Goal: Task Accomplishment & Management: Complete application form

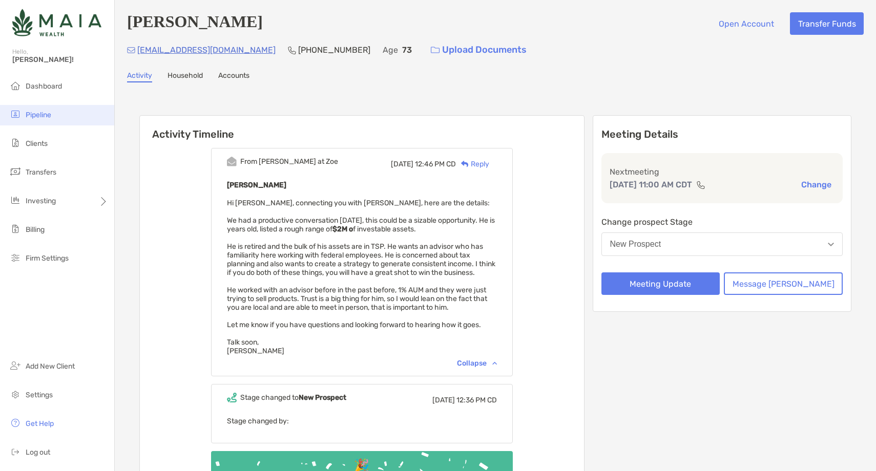
click at [67, 115] on li "Pipeline" at bounding box center [57, 115] width 114 height 20
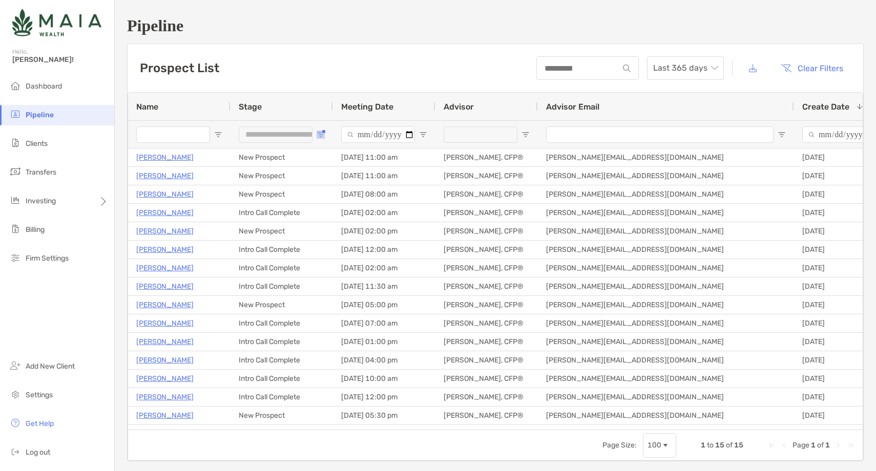
click at [317, 132] on span "Open Filter Menu" at bounding box center [321, 135] width 8 height 8
type input "**********"
click at [160, 131] on input "Name Filter Input" at bounding box center [173, 135] width 74 height 16
type input "****"
type input "**********"
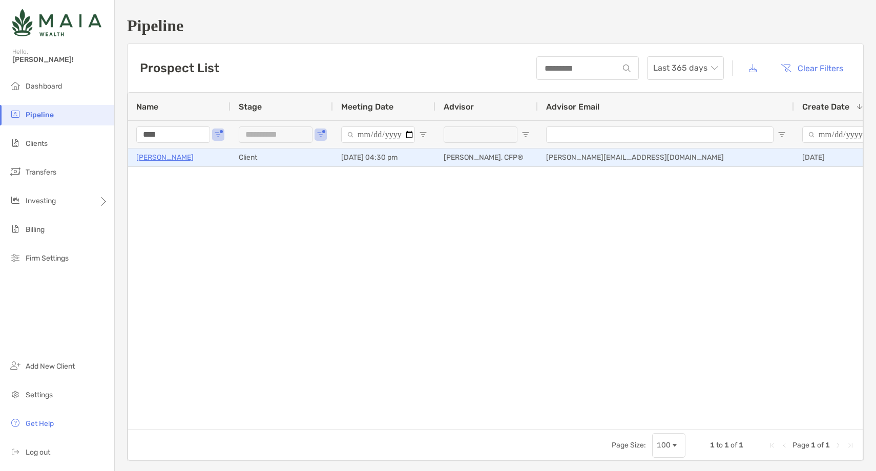
type input "****"
click at [173, 159] on p "[PERSON_NAME]" at bounding box center [164, 157] width 57 height 13
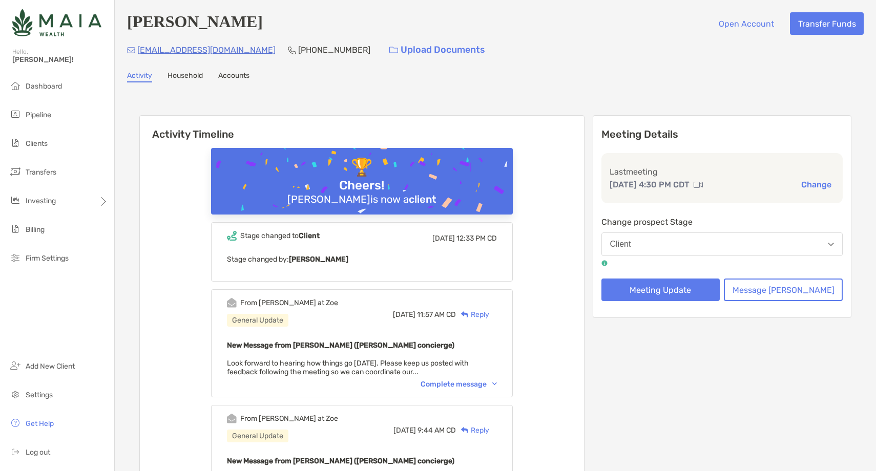
click at [479, 382] on div "Complete message" at bounding box center [459, 384] width 76 height 9
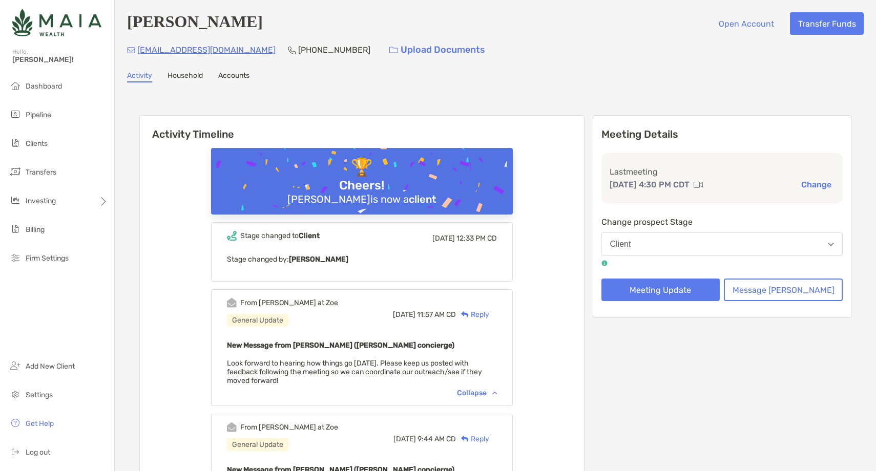
click at [198, 73] on link "Household" at bounding box center [184, 76] width 35 height 11
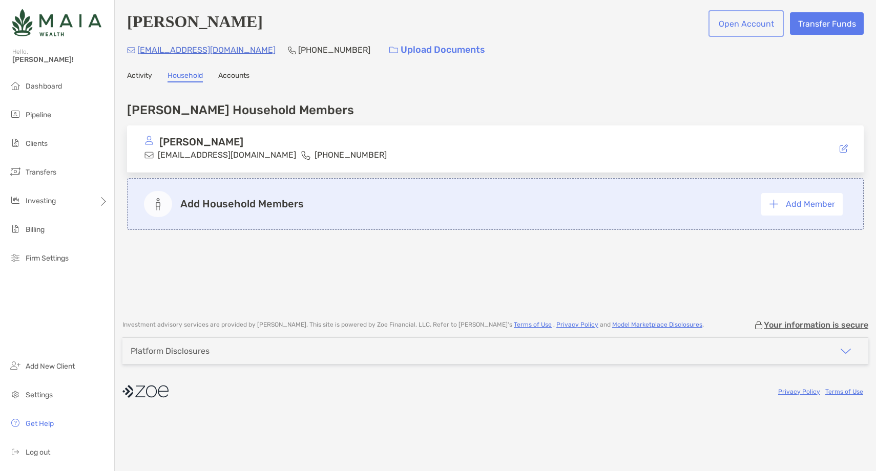
click at [746, 22] on button "Open Account" at bounding box center [745, 23] width 71 height 23
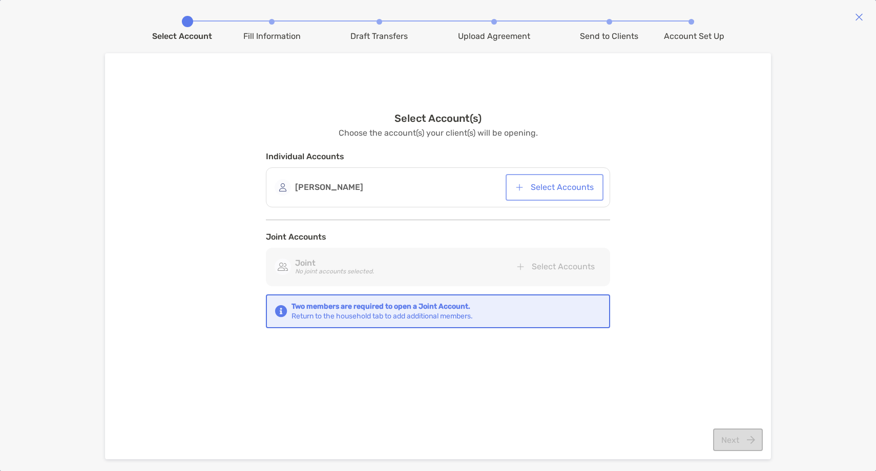
click at [562, 181] on button "Select Accounts" at bounding box center [555, 187] width 94 height 23
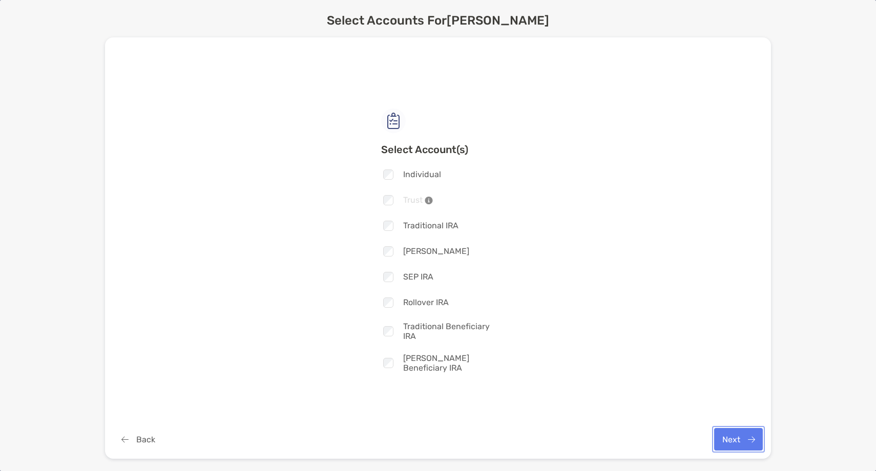
click at [733, 435] on button "Next" at bounding box center [738, 439] width 49 height 23
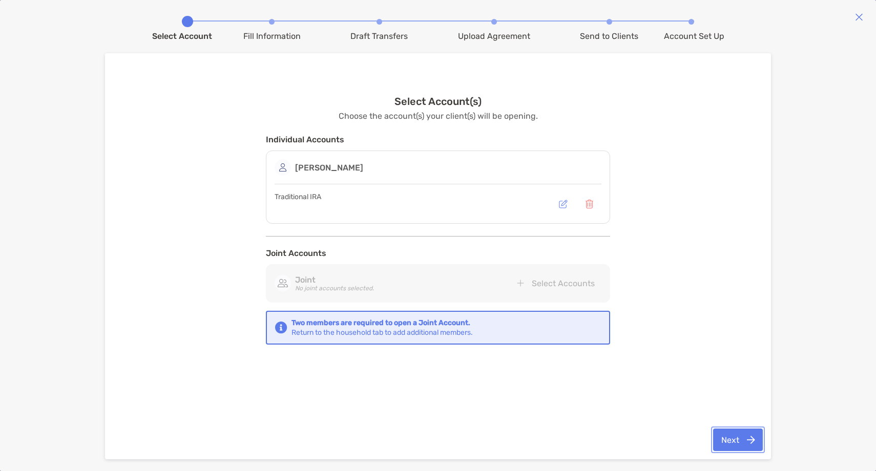
click at [732, 441] on button "Next" at bounding box center [738, 440] width 50 height 23
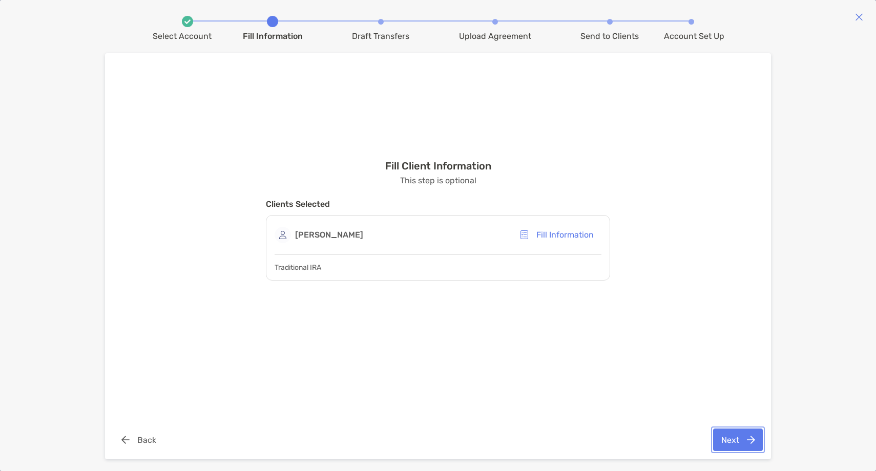
click at [743, 450] on button "Next" at bounding box center [738, 440] width 50 height 23
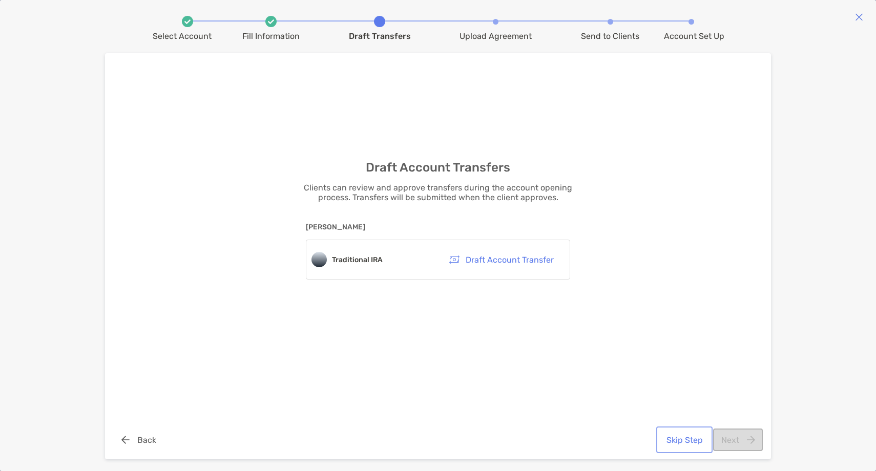
click at [690, 436] on button "Skip Step" at bounding box center [684, 440] width 52 height 23
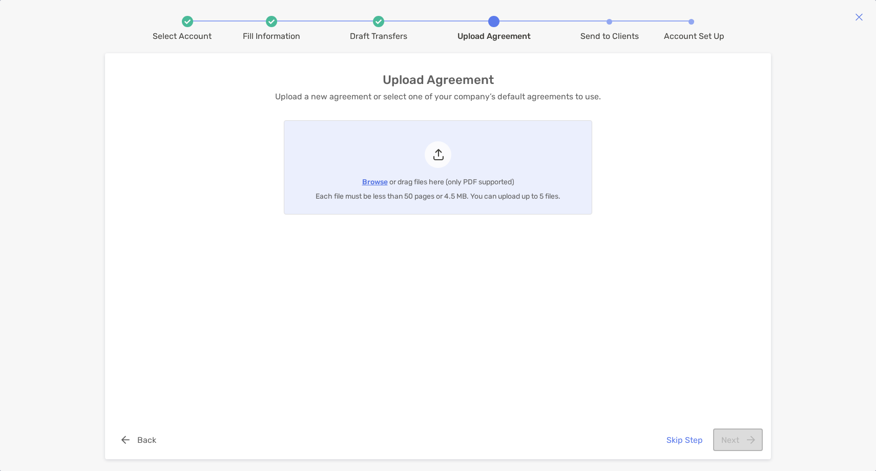
click at [381, 182] on span "Browse" at bounding box center [375, 182] width 26 height 9
click at [284, 182] on input "Browse or drag files here (only PDF supported) Each file must be less than 50 p…" at bounding box center [284, 167] width 0 height 93
click at [733, 432] on button "Next" at bounding box center [738, 440] width 50 height 23
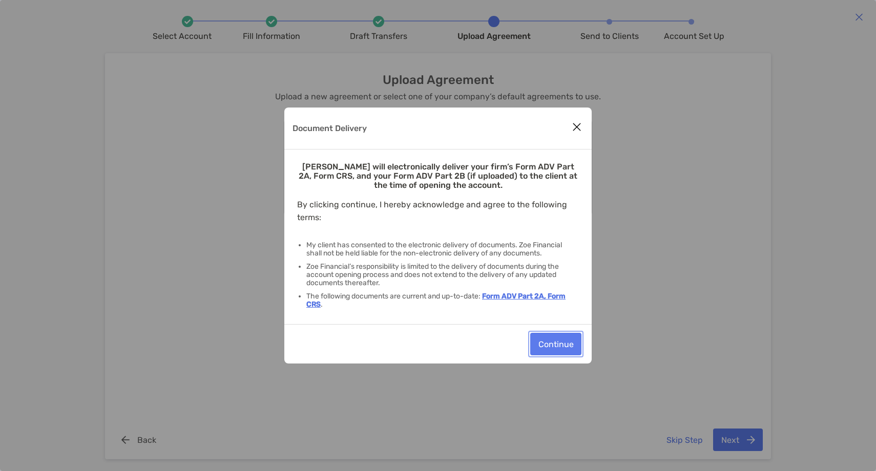
click at [546, 334] on button "Continue" at bounding box center [555, 344] width 51 height 23
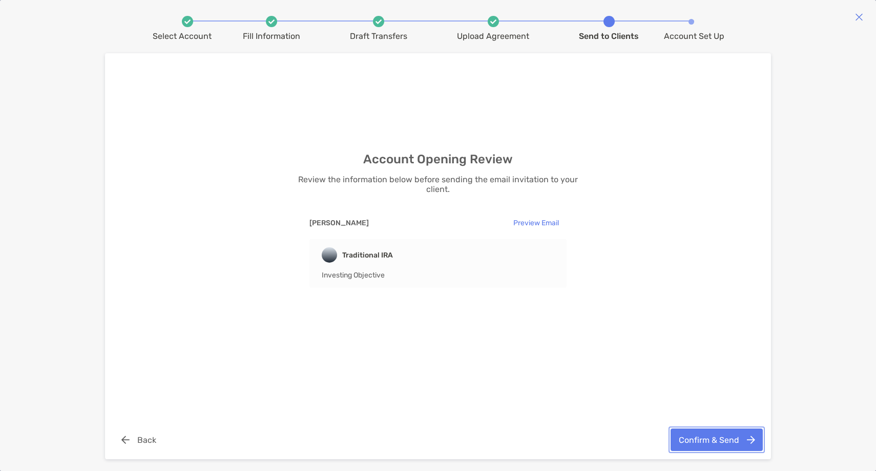
click at [710, 435] on button "Confirm & Send" at bounding box center [717, 440] width 92 height 23
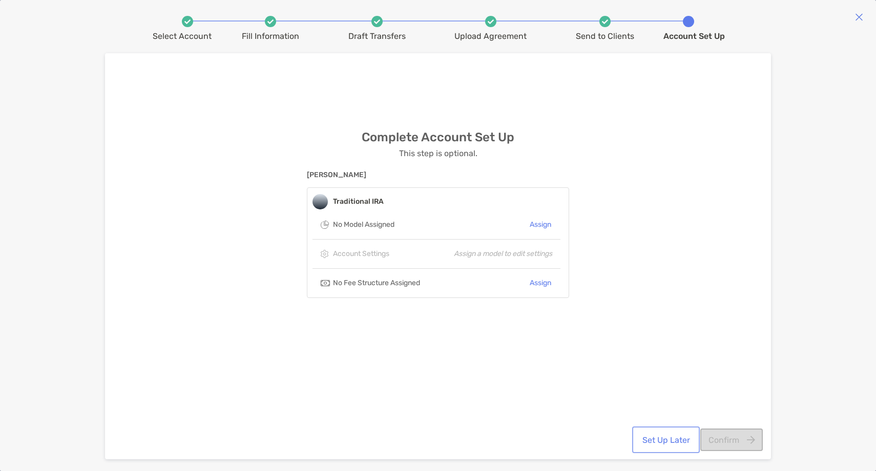
click at [656, 443] on button "Set Up Later" at bounding box center [666, 440] width 64 height 23
